Goal: Transaction & Acquisition: Book appointment/travel/reservation

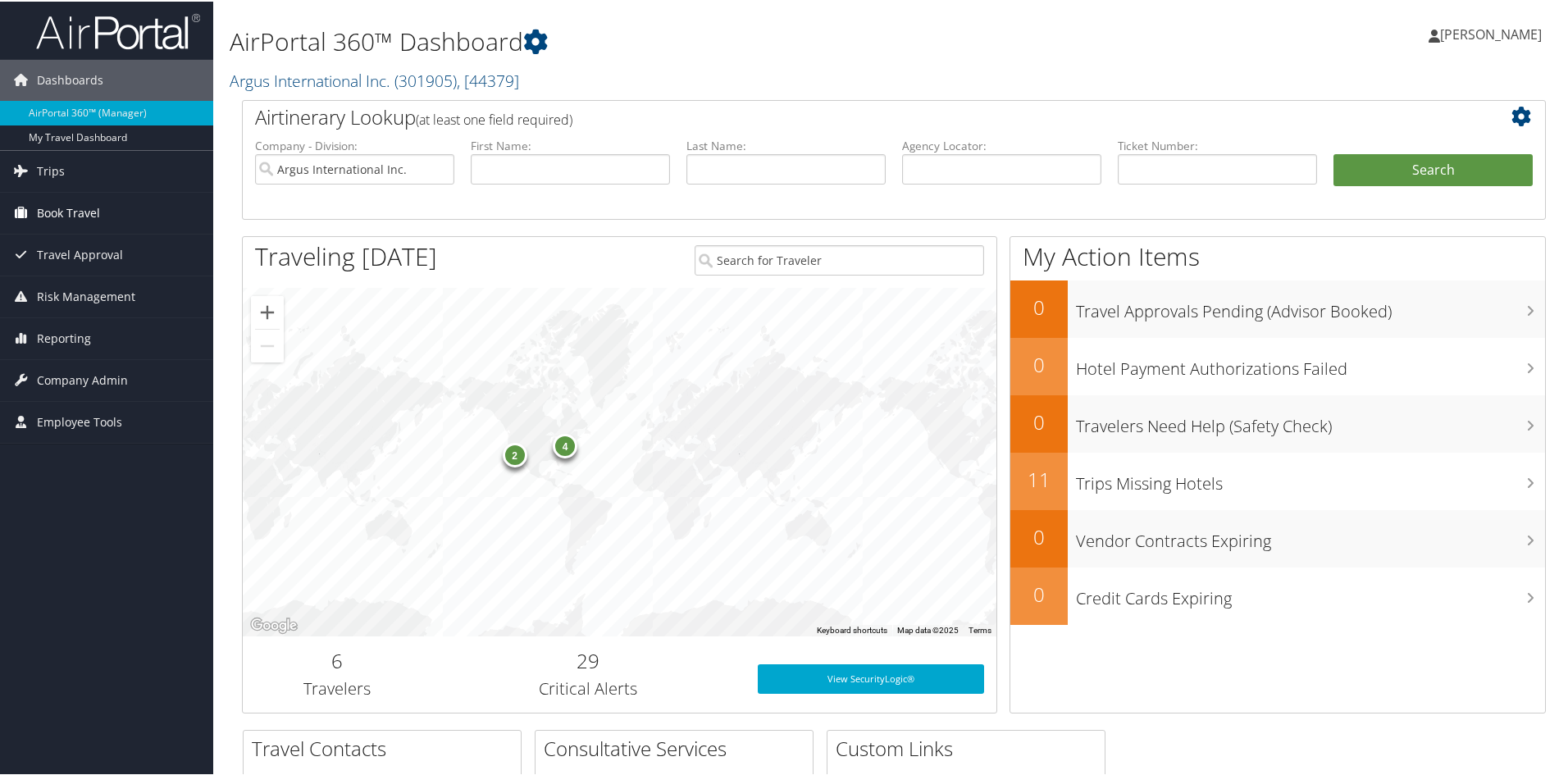
click at [49, 208] on span "Book Travel" at bounding box center [68, 212] width 63 height 41
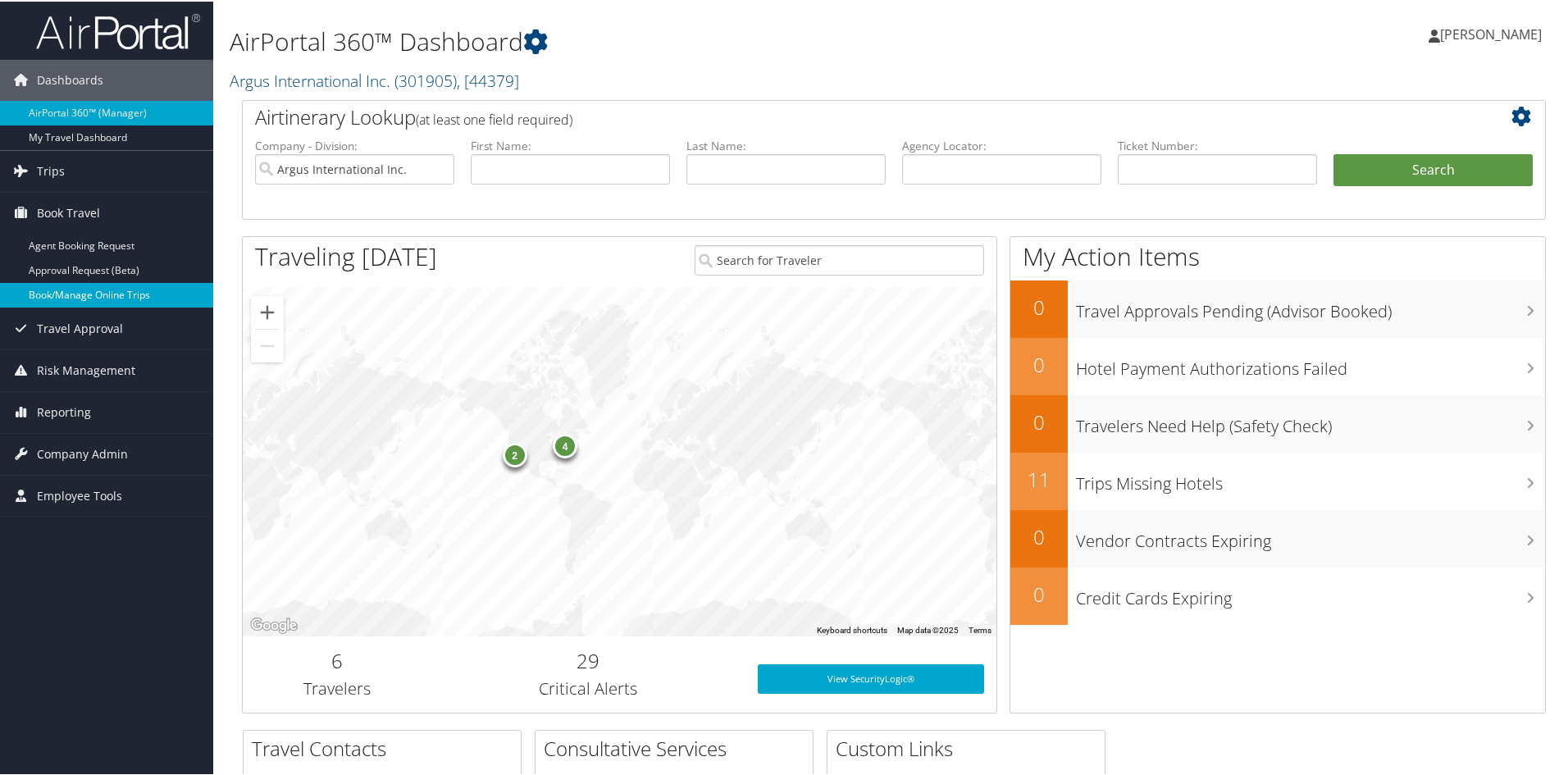
click at [54, 290] on link "Book/Manage Online Trips" at bounding box center [106, 294] width 213 height 25
